Goal: Information Seeking & Learning: Learn about a topic

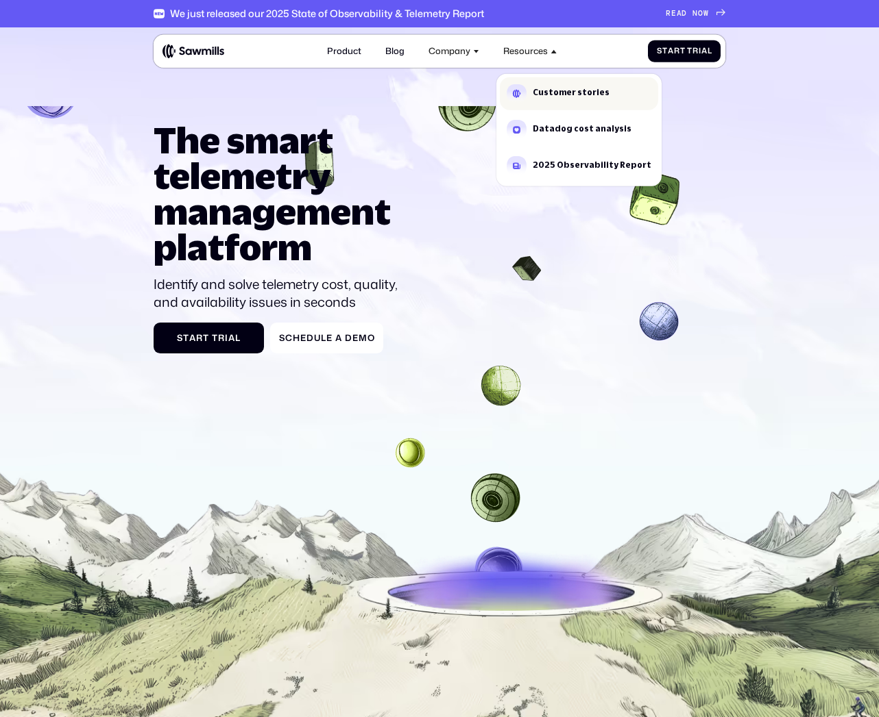
click at [550, 106] on link "Customer stories" at bounding box center [579, 93] width 158 height 33
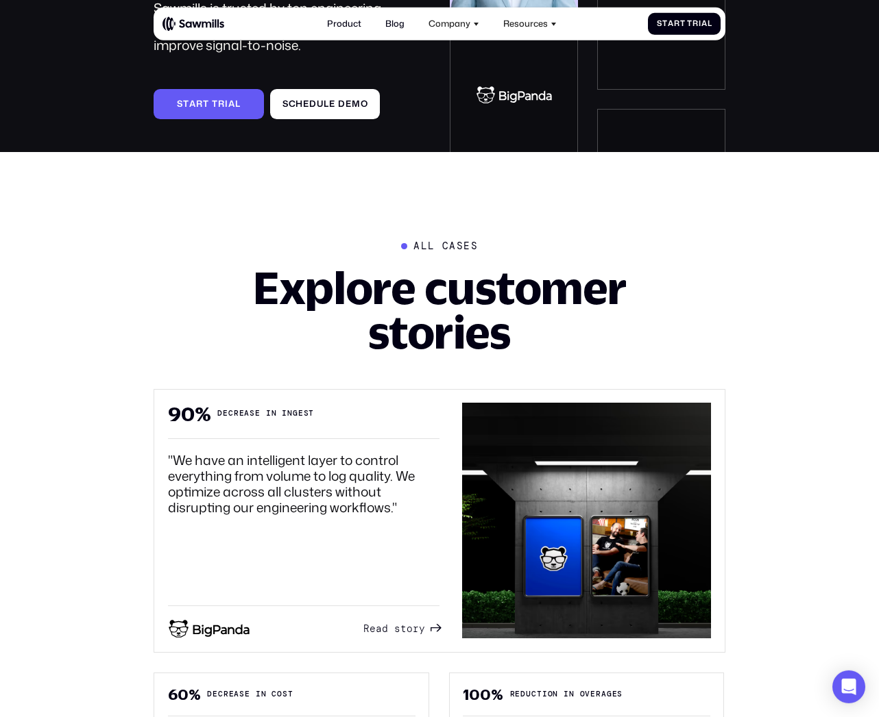
scroll to position [285, 0]
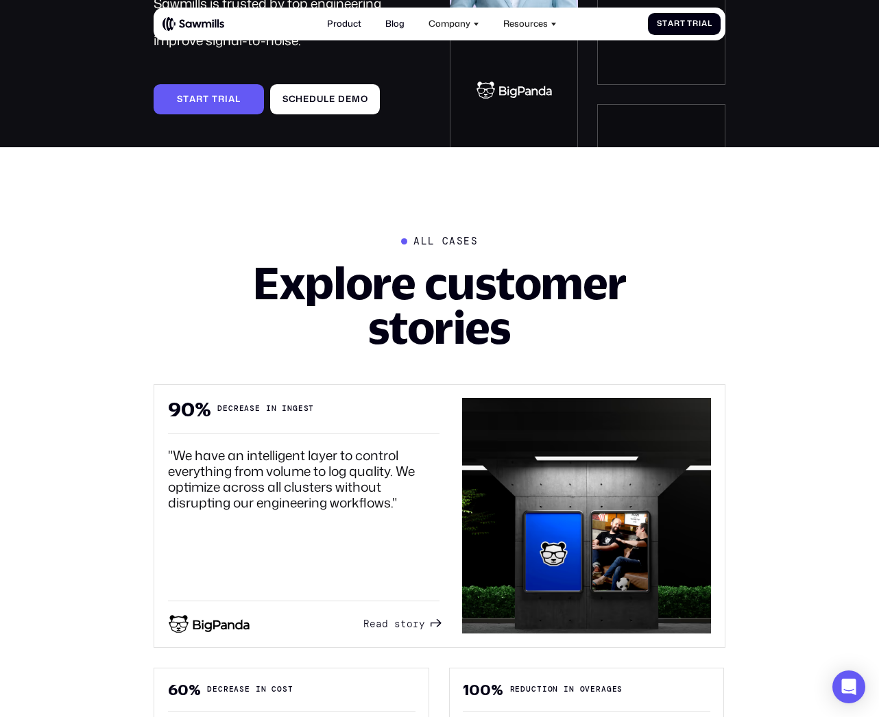
drag, startPoint x: 311, startPoint y: 629, endPoint x: 366, endPoint y: 630, distance: 54.8
click at [322, 629] on div "R e a d s t o r y R e a d s t o r y" at bounding box center [303, 617] width 271 height 33
click at [394, 630] on span at bounding box center [391, 625] width 6 height 12
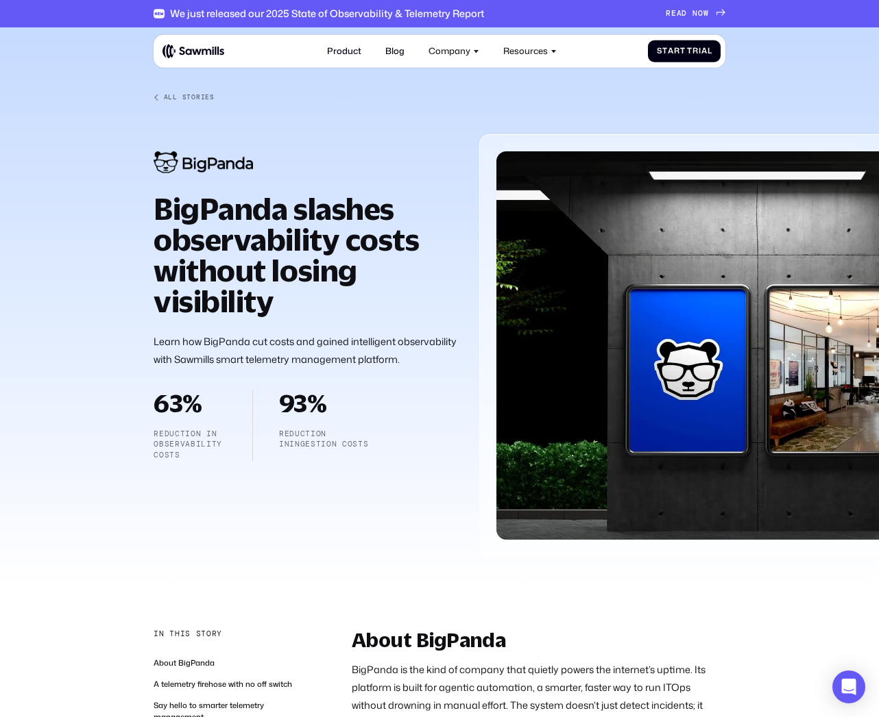
click at [180, 101] on div "All Stories" at bounding box center [189, 97] width 51 height 8
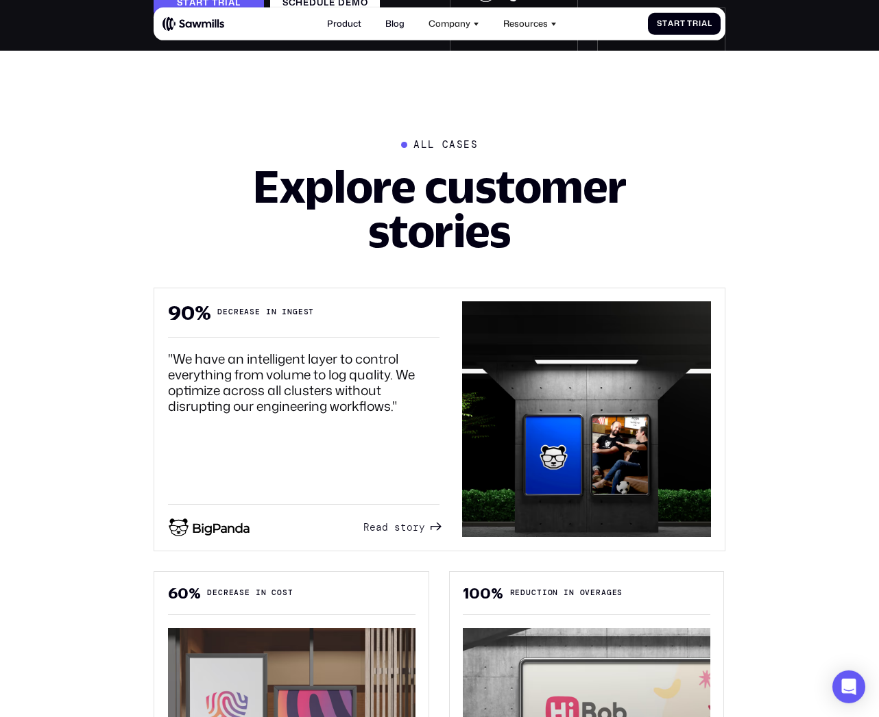
scroll to position [395, 0]
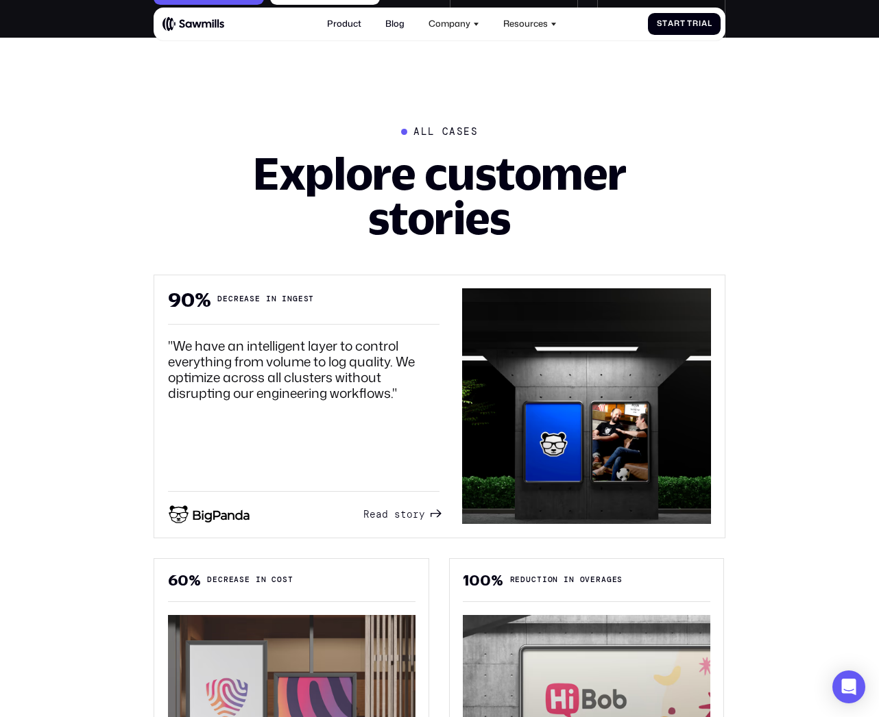
click at [413, 521] on span "o" at bounding box center [409, 515] width 6 height 12
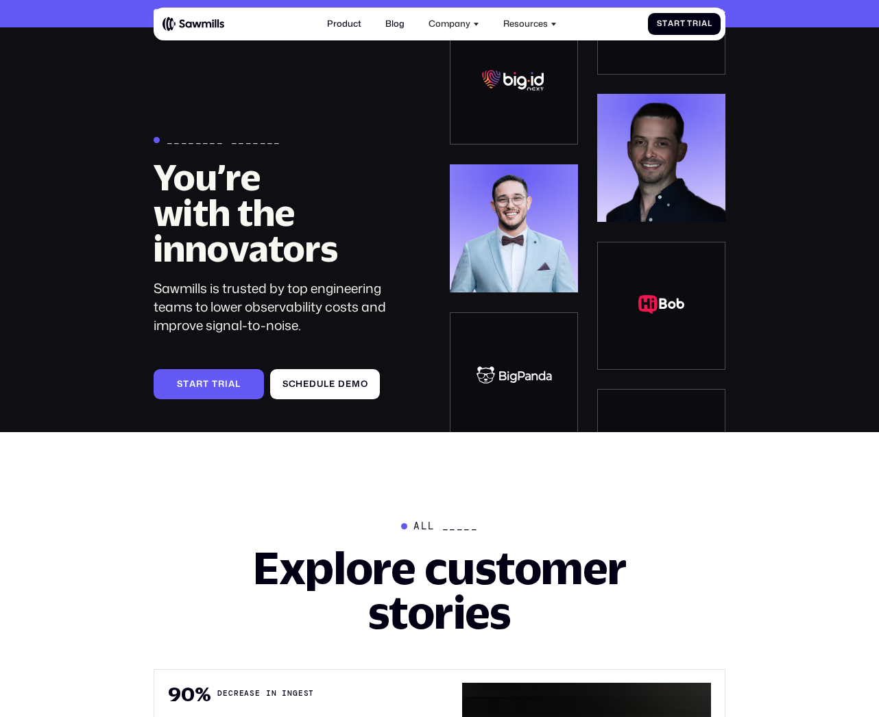
scroll to position [636, 0]
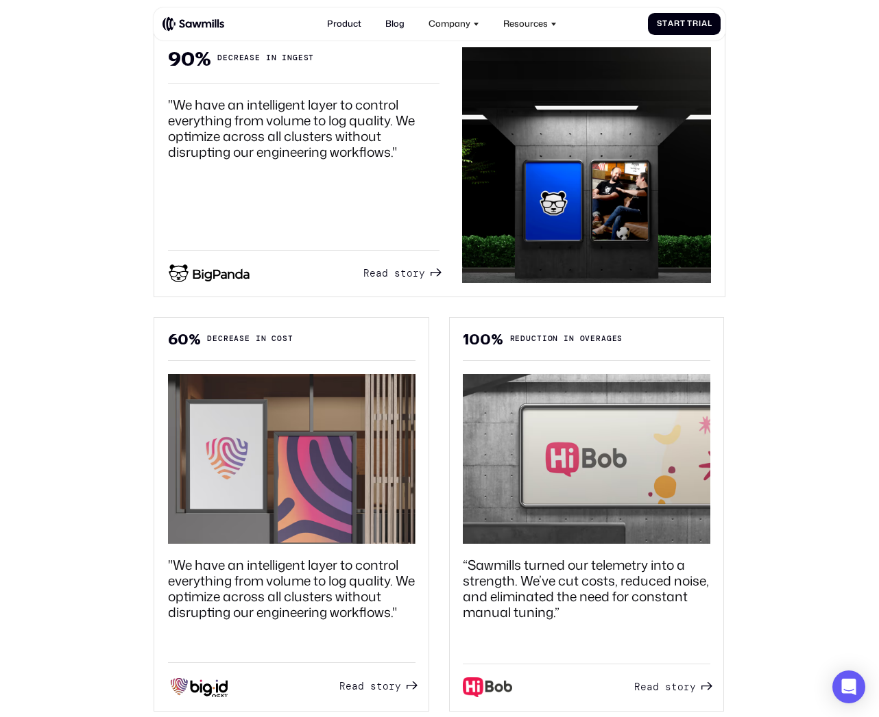
click at [566, 456] on img at bounding box center [586, 459] width 247 height 170
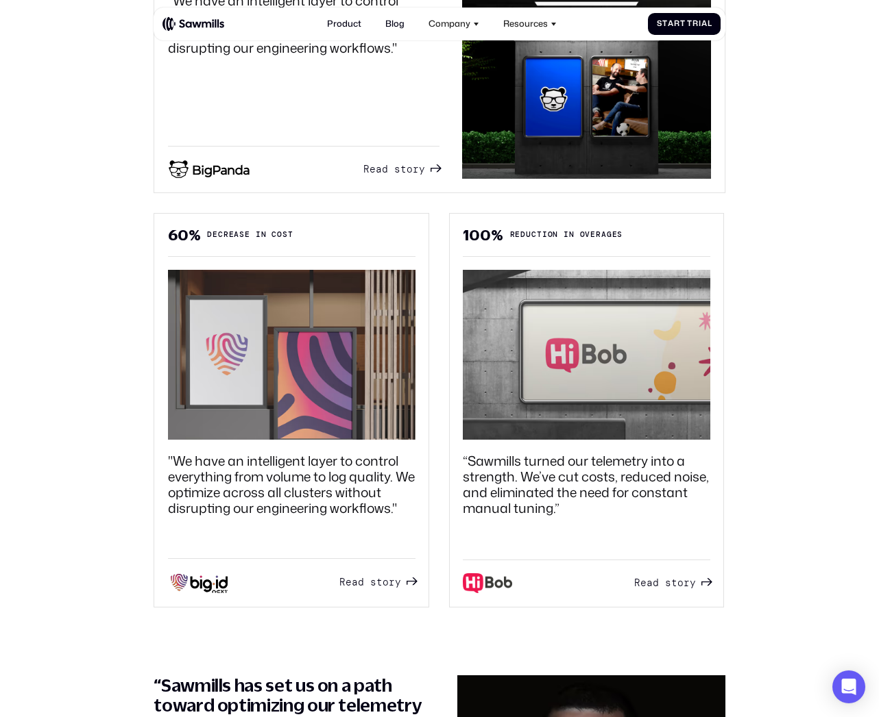
scroll to position [757, 0]
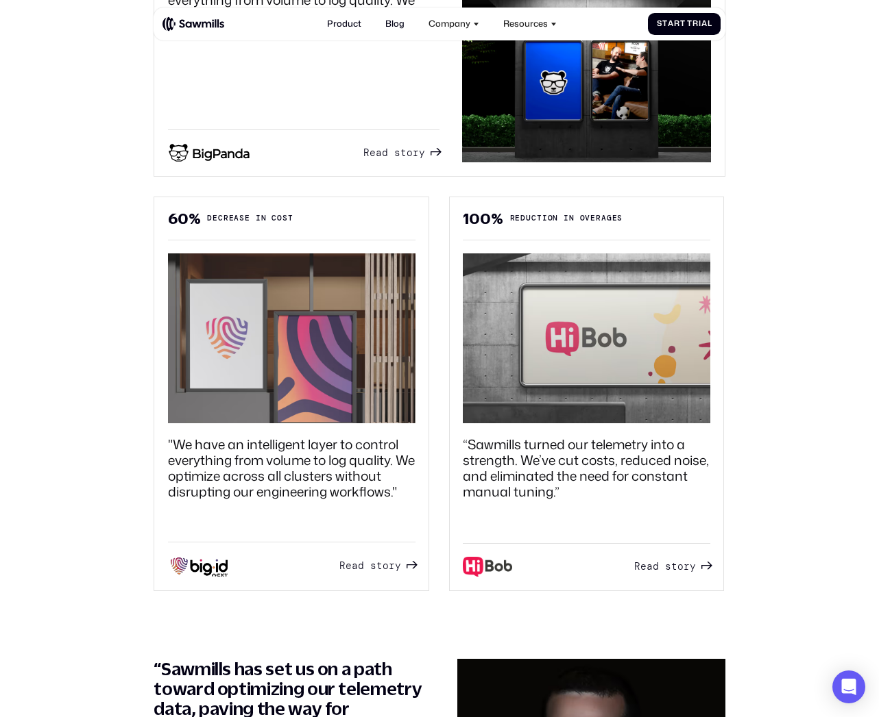
click at [676, 576] on link "R e a d s t o r y R e a d s t o r y" at bounding box center [672, 567] width 76 height 20
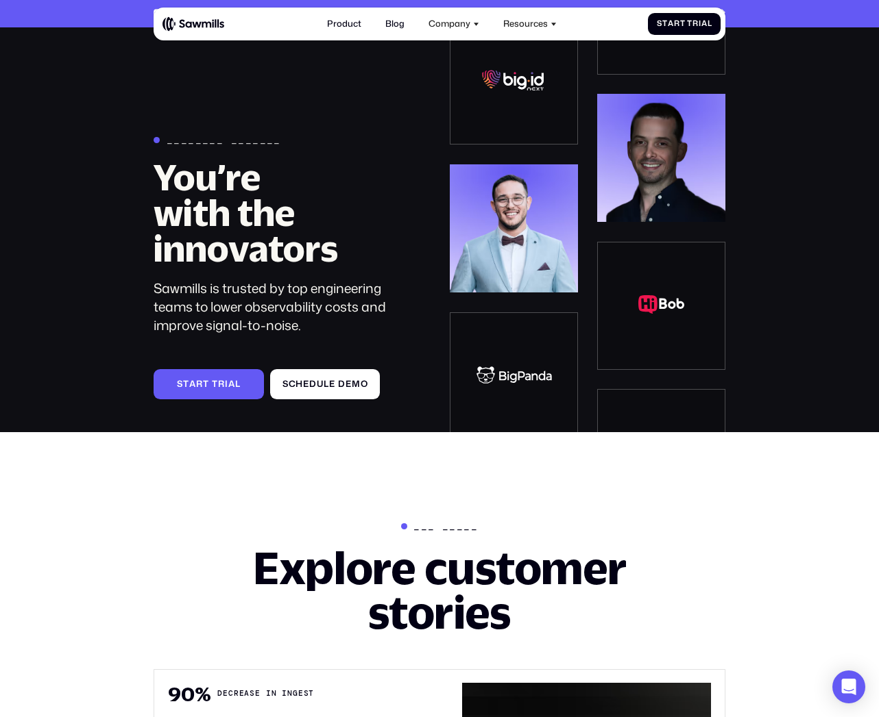
scroll to position [757, 0]
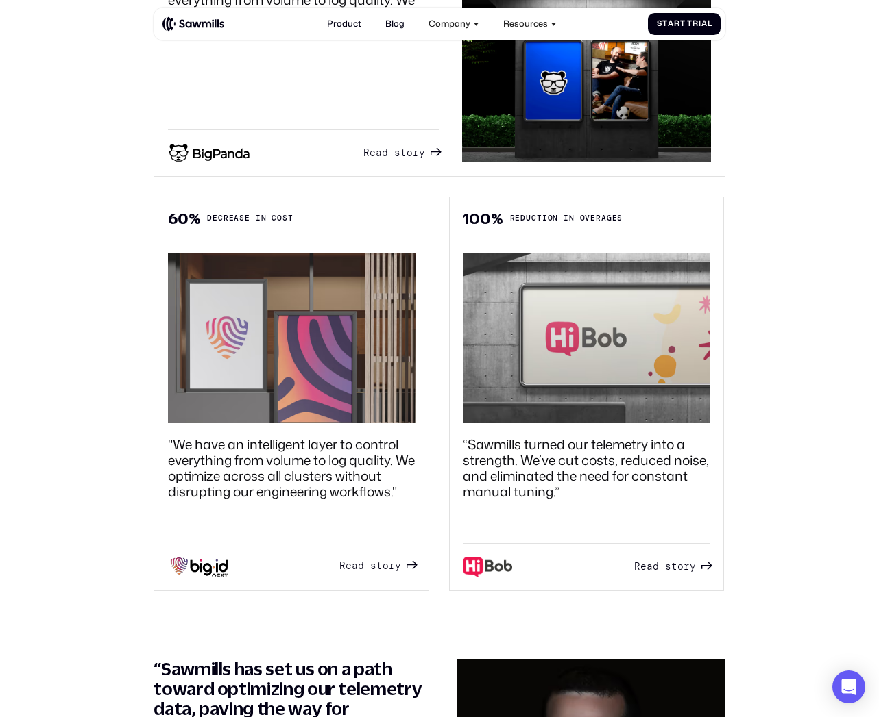
click at [380, 572] on span "t" at bounding box center [379, 567] width 6 height 12
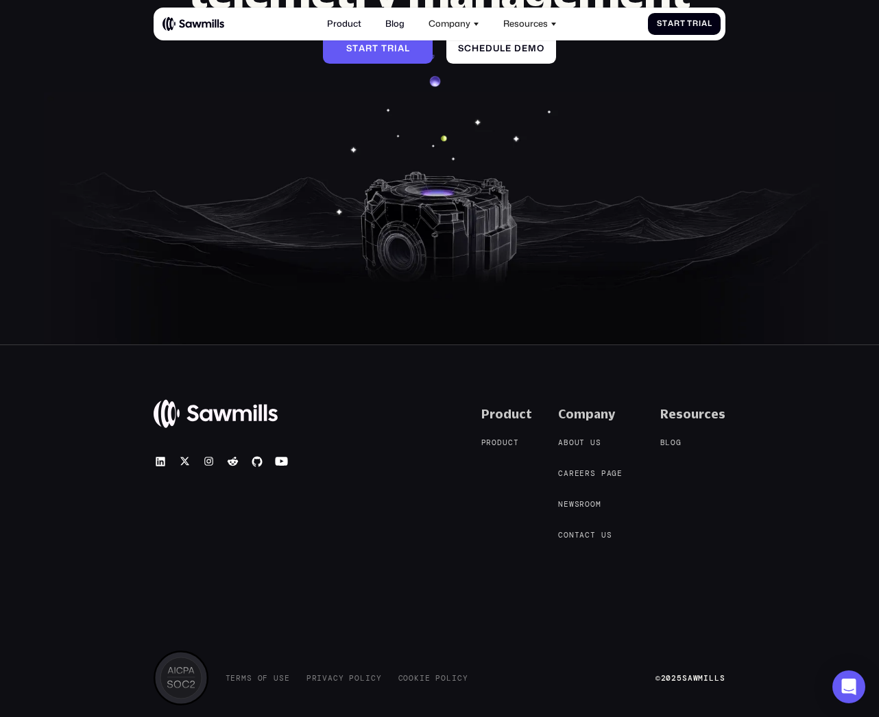
scroll to position [1919, 0]
